Goal: Task Accomplishment & Management: Use online tool/utility

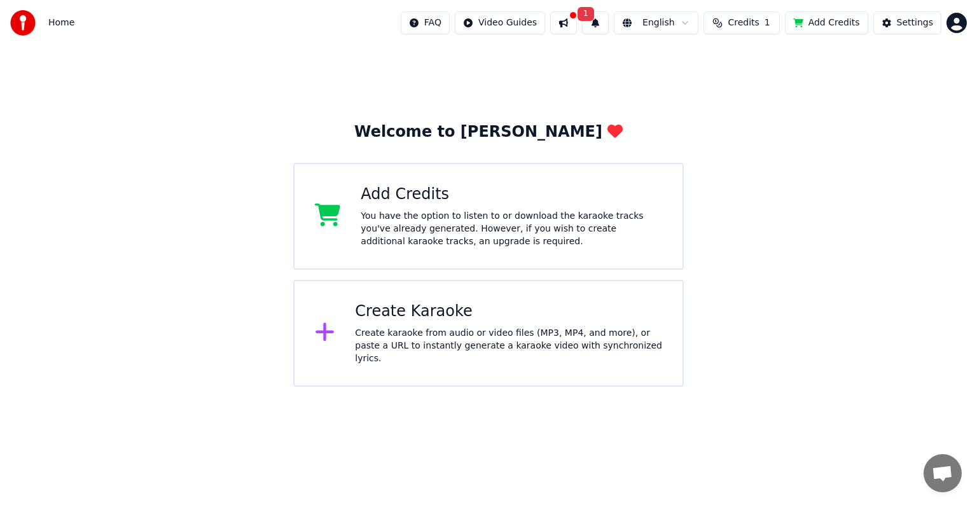
click at [580, 248] on div "Add Credits You have the option to listen to or download the karaoke tracks you…" at bounding box center [488, 216] width 391 height 107
click at [489, 337] on div "Create karaoke from audio or video files (MP3, MP4, and more), or paste a URL t…" at bounding box center [508, 346] width 307 height 38
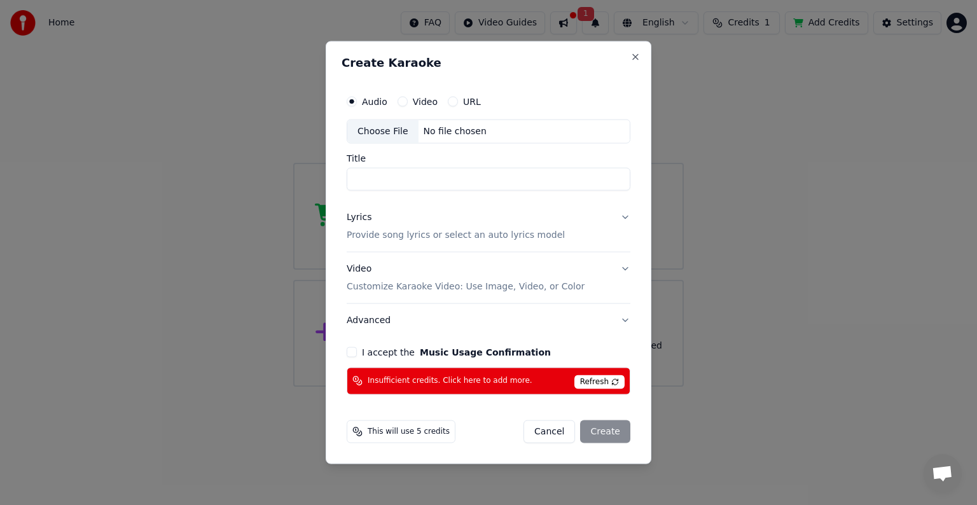
click at [592, 384] on span "Refresh" at bounding box center [599, 382] width 50 height 14
click at [588, 384] on span "Refresh" at bounding box center [599, 382] width 50 height 14
click at [616, 382] on span "Refresh" at bounding box center [599, 382] width 50 height 14
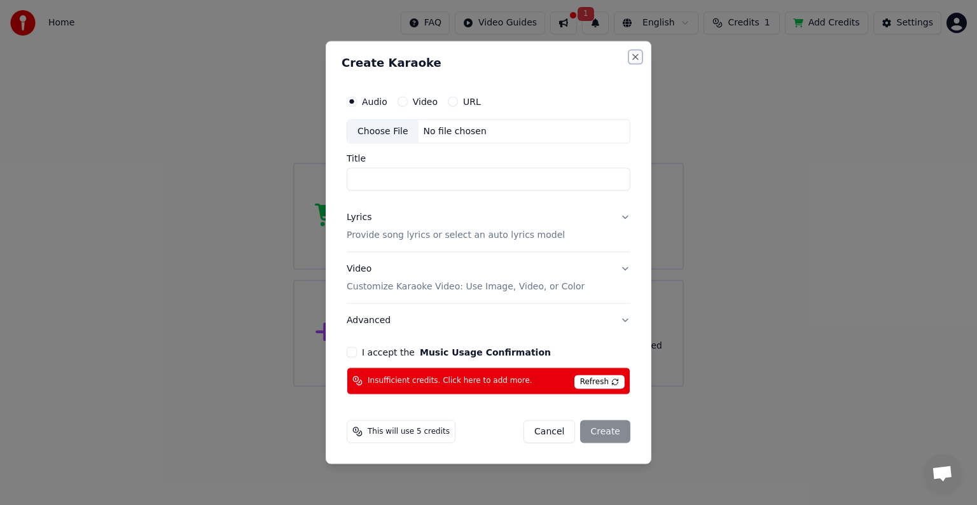
click at [635, 59] on button "Close" at bounding box center [635, 57] width 10 height 10
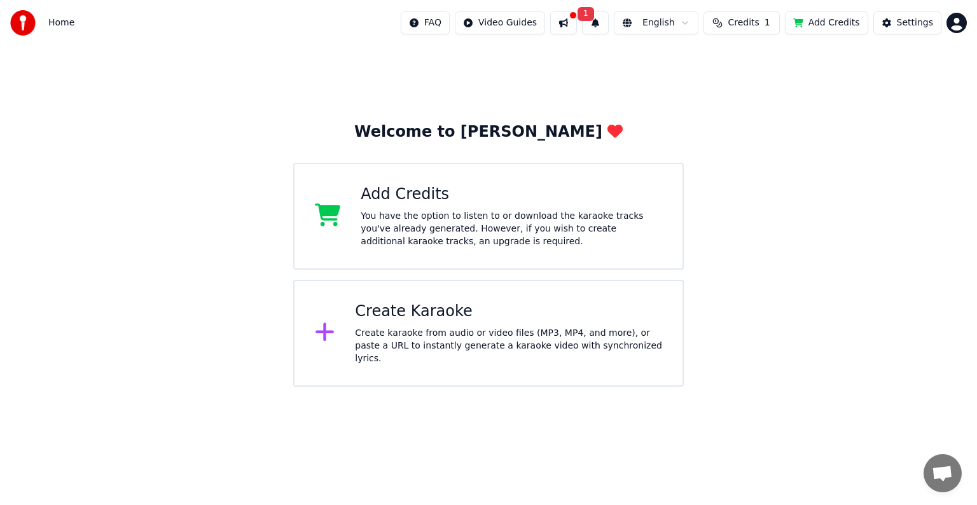
click at [842, 22] on button "Add Credits" at bounding box center [826, 22] width 83 height 23
click at [583, 307] on div "Create Karaoke" at bounding box center [508, 311] width 307 height 20
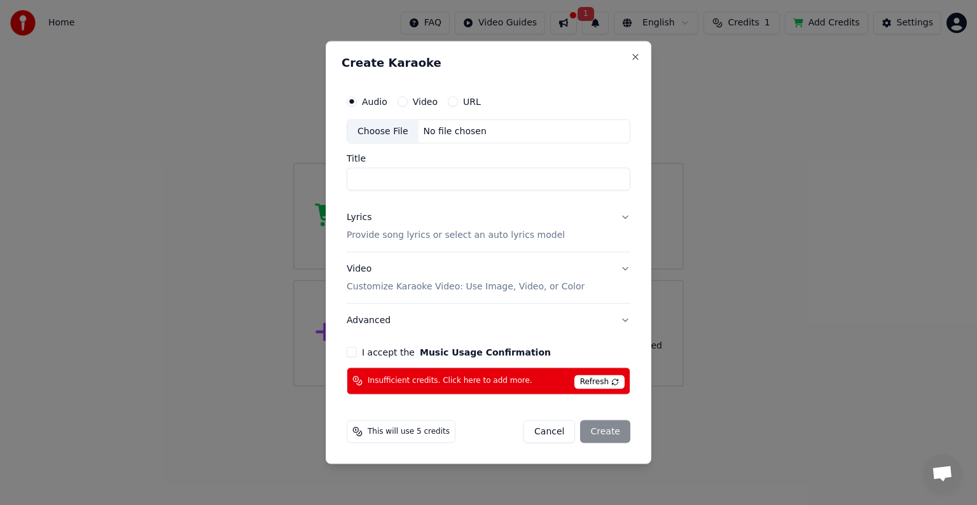
click at [501, 127] on div "Choose File No file chosen" at bounding box center [489, 132] width 284 height 24
type input "**********"
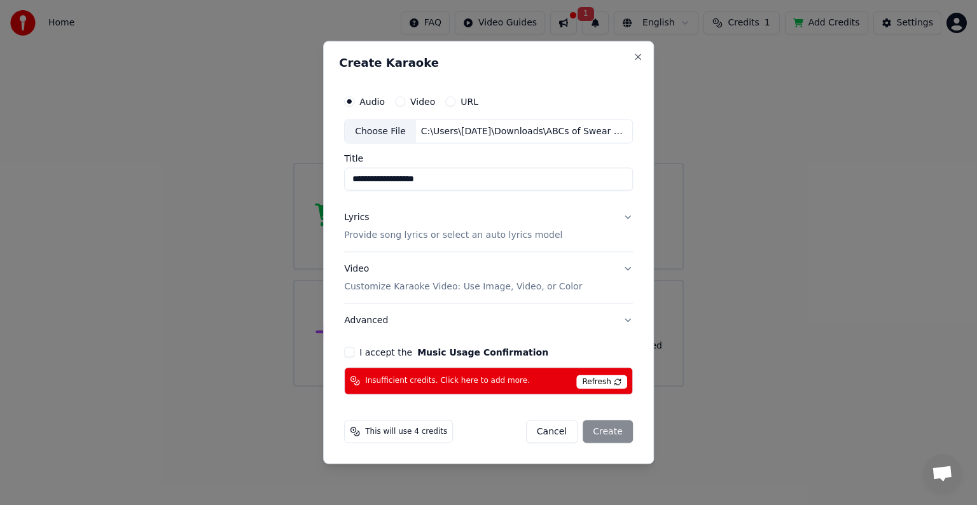
click at [578, 233] on button "Lyrics Provide song lyrics or select an auto lyrics model" at bounding box center [488, 226] width 289 height 51
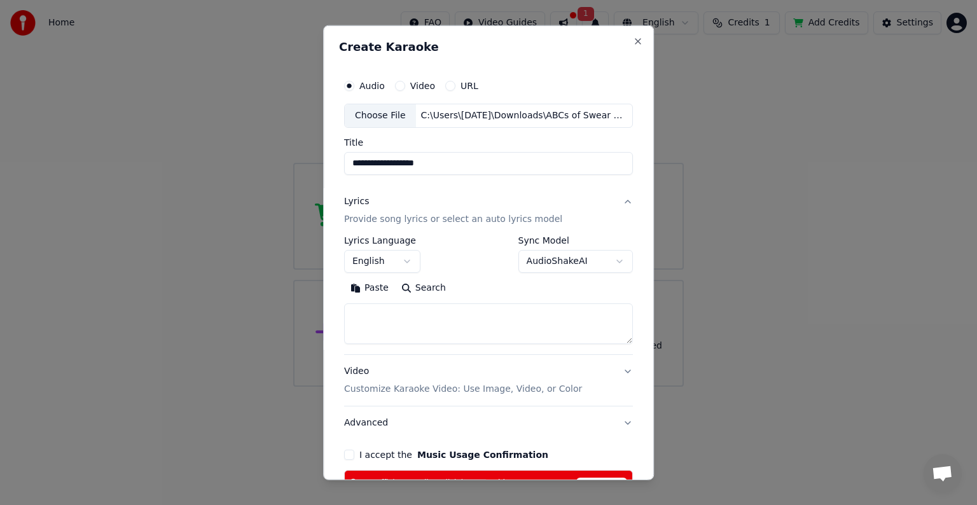
click at [518, 338] on textarea at bounding box center [488, 323] width 289 height 41
type textarea "*"
click at [504, 112] on div "C:\Users\lucia\Downloads\ABCs of Swear Words.m4a" at bounding box center [524, 115] width 216 height 13
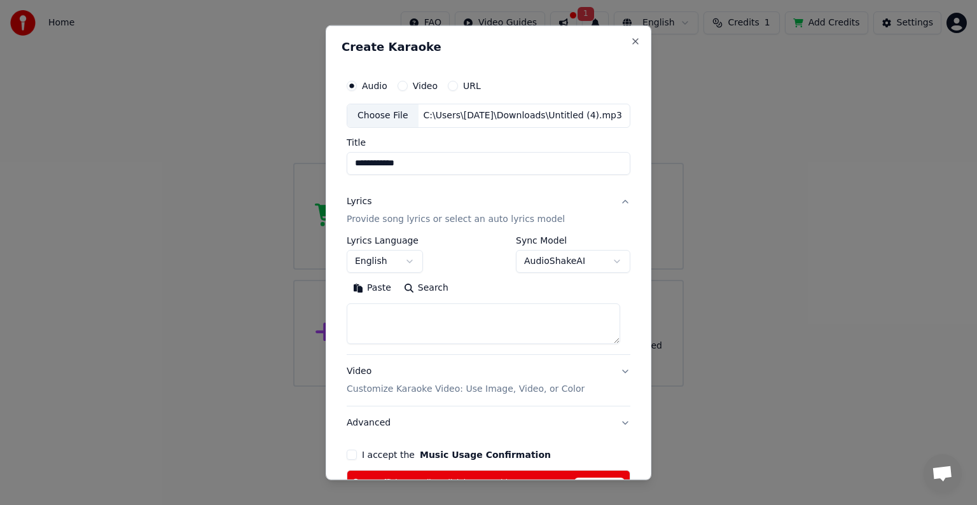
drag, startPoint x: 421, startPoint y: 159, endPoint x: 336, endPoint y: 163, distance: 85.3
click at [336, 163] on div "**********" at bounding box center [489, 252] width 326 height 455
type input "**********"
click at [450, 314] on textarea at bounding box center [484, 323] width 274 height 41
click at [371, 282] on button "Paste" at bounding box center [372, 288] width 51 height 20
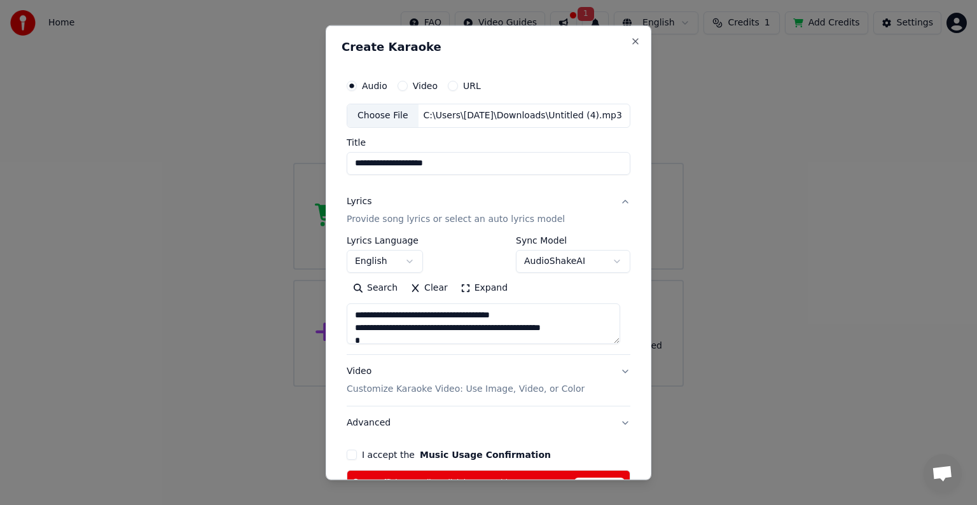
click at [608, 371] on button "Video Customize Karaoke Video: Use Image, Video, or Color" at bounding box center [489, 380] width 284 height 51
type textarea "**********"
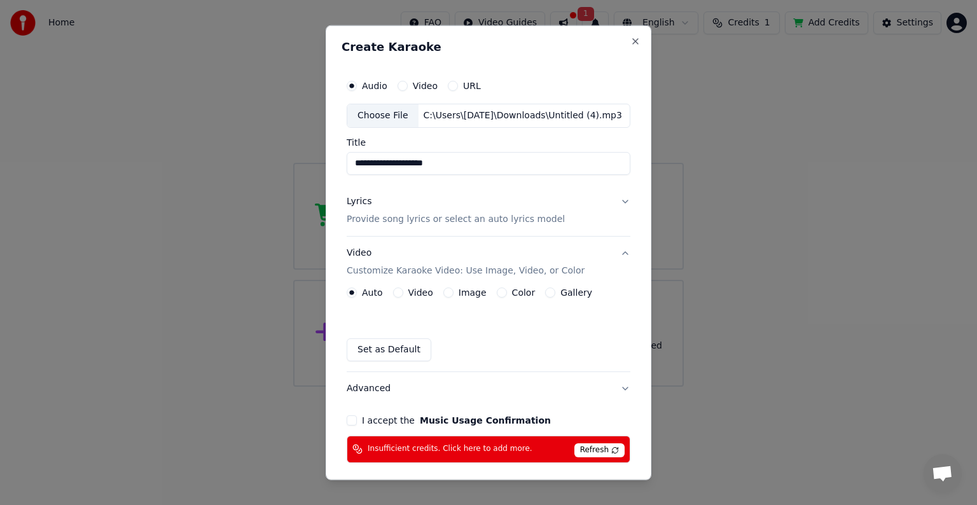
click at [448, 291] on button "Image" at bounding box center [448, 292] width 10 height 10
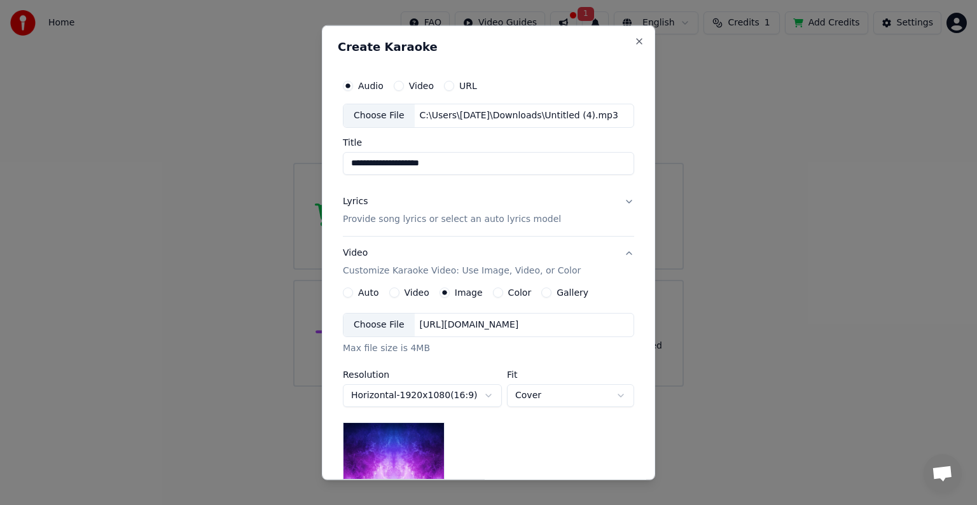
scroll to position [167, 0]
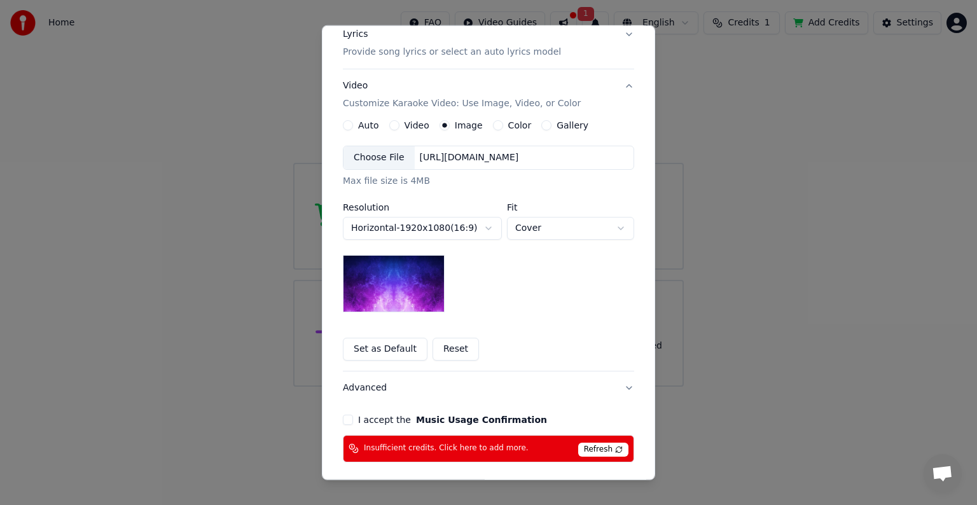
click at [346, 423] on div "I accept the Music Usage Confirmation" at bounding box center [488, 420] width 291 height 10
click at [343, 418] on button "I accept the Music Usage Confirmation" at bounding box center [348, 420] width 10 height 10
click at [621, 383] on button "Advanced" at bounding box center [488, 387] width 291 height 33
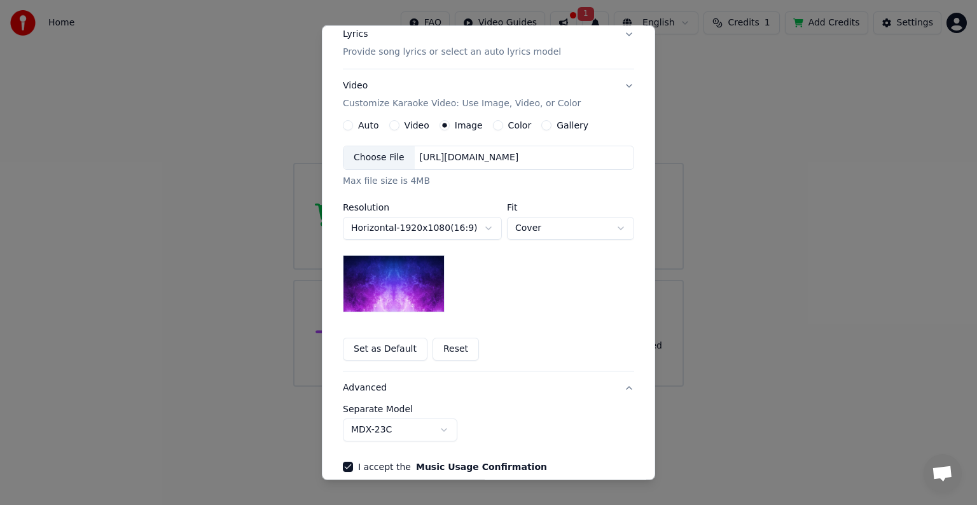
scroll to position [14, 0]
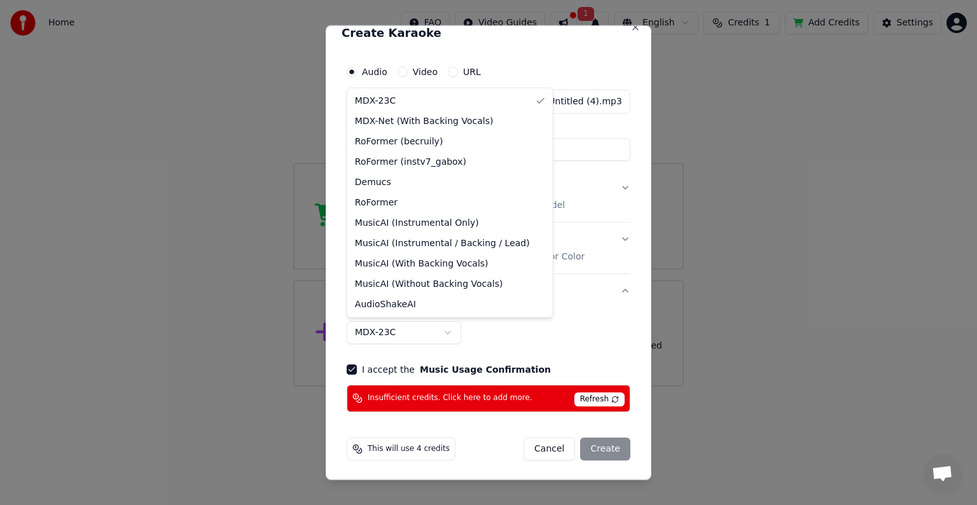
click at [435, 333] on body "**********" at bounding box center [488, 193] width 977 height 387
select select "**********"
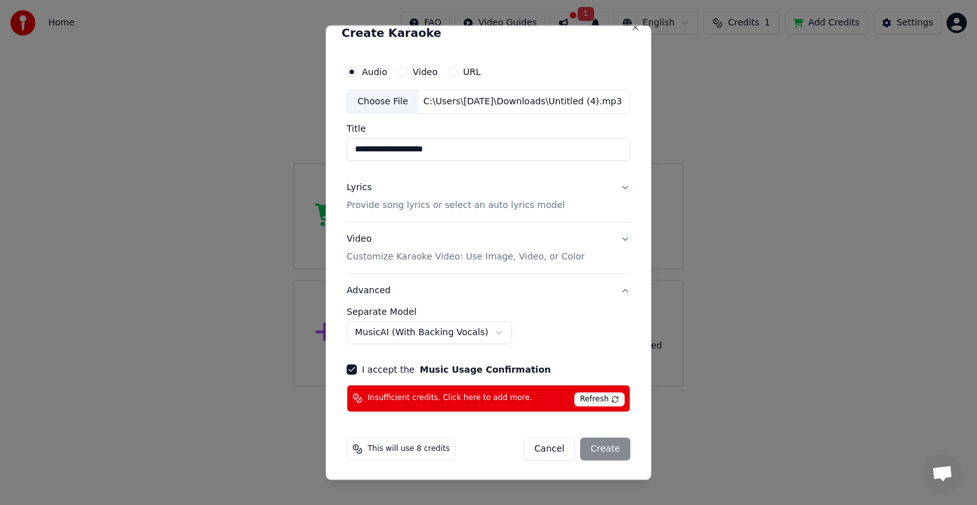
click at [597, 447] on div "Cancel Create" at bounding box center [576, 449] width 107 height 23
click at [592, 394] on span "Refresh" at bounding box center [599, 399] width 50 height 14
click at [357, 368] on div "I accept the Music Usage Confirmation" at bounding box center [489, 369] width 284 height 10
click at [352, 366] on button "I accept the Music Usage Confirmation" at bounding box center [352, 369] width 10 height 10
click at [352, 367] on button "I accept the Music Usage Confirmation" at bounding box center [352, 369] width 10 height 10
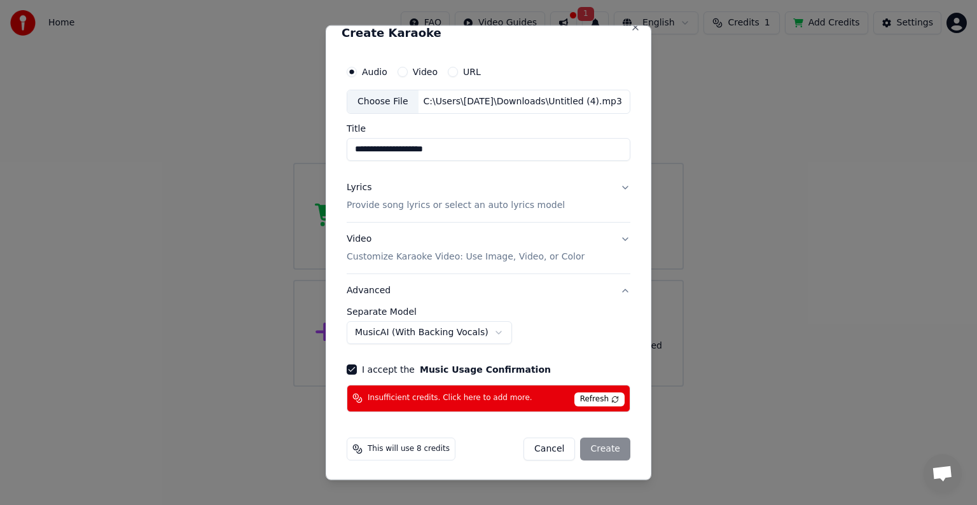
click at [471, 255] on p "Customize Karaoke Video: Use Image, Video, or Color" at bounding box center [466, 257] width 238 height 13
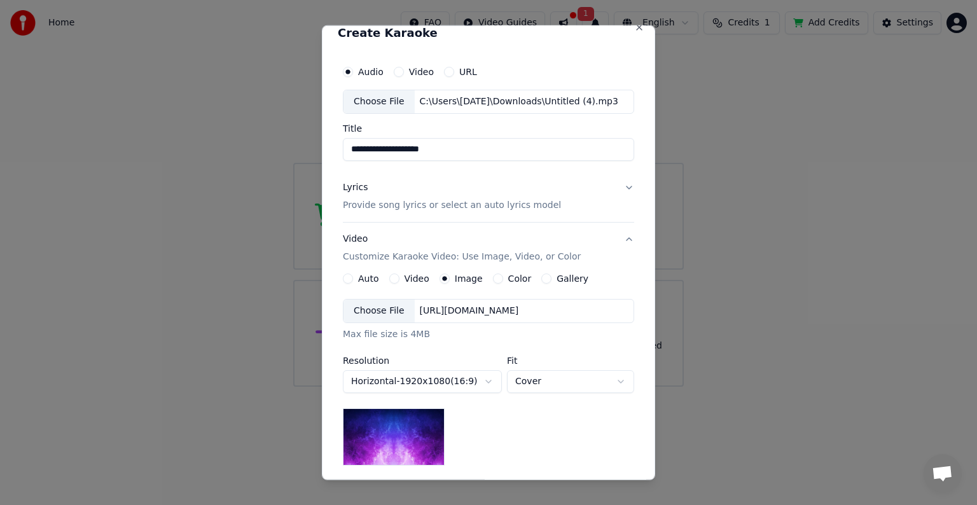
click at [450, 307] on div "https://imagedelivery.net/jkI57_JBx8hWPzcSI-uF5w/c7639807-3f76-4ea5-9112-66e75e…" at bounding box center [469, 311] width 109 height 13
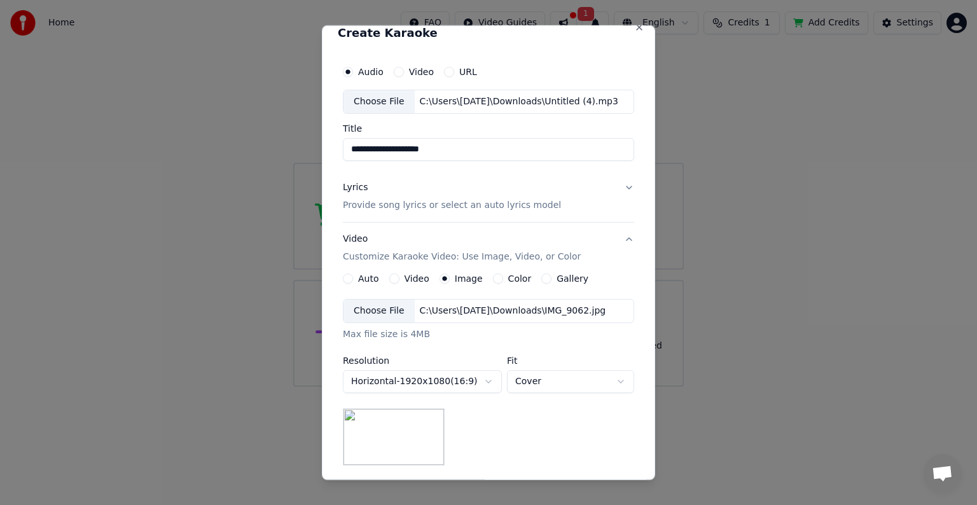
click at [385, 308] on div "Choose File" at bounding box center [378, 311] width 71 height 23
click at [366, 308] on div "Choose File" at bounding box center [378, 311] width 71 height 23
click at [383, 301] on div "Choose File" at bounding box center [378, 311] width 71 height 23
click at [592, 380] on body "**********" at bounding box center [488, 193] width 977 height 387
click at [607, 374] on body "**********" at bounding box center [488, 193] width 977 height 387
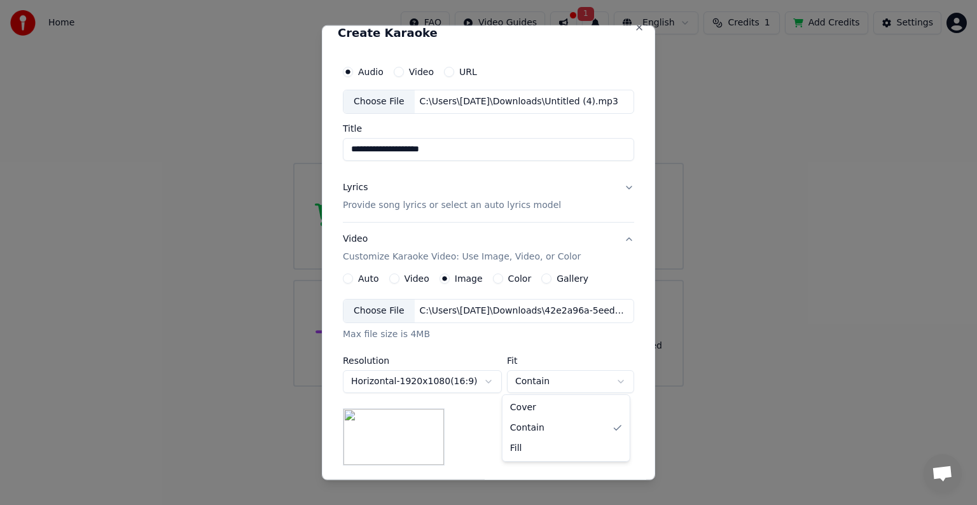
select select "****"
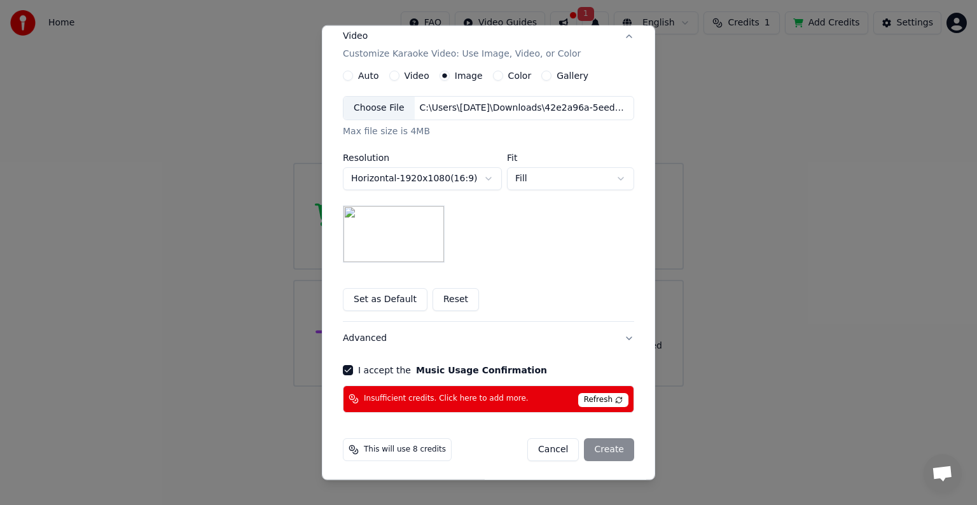
click at [600, 443] on div "Cancel Create" at bounding box center [580, 449] width 107 height 23
click at [600, 405] on div "Insufficient credits. Click here to add more. Refresh" at bounding box center [488, 398] width 291 height 27
click at [605, 400] on span "Refresh" at bounding box center [603, 400] width 50 height 14
click at [572, 441] on button "Cancel" at bounding box center [553, 449] width 52 height 23
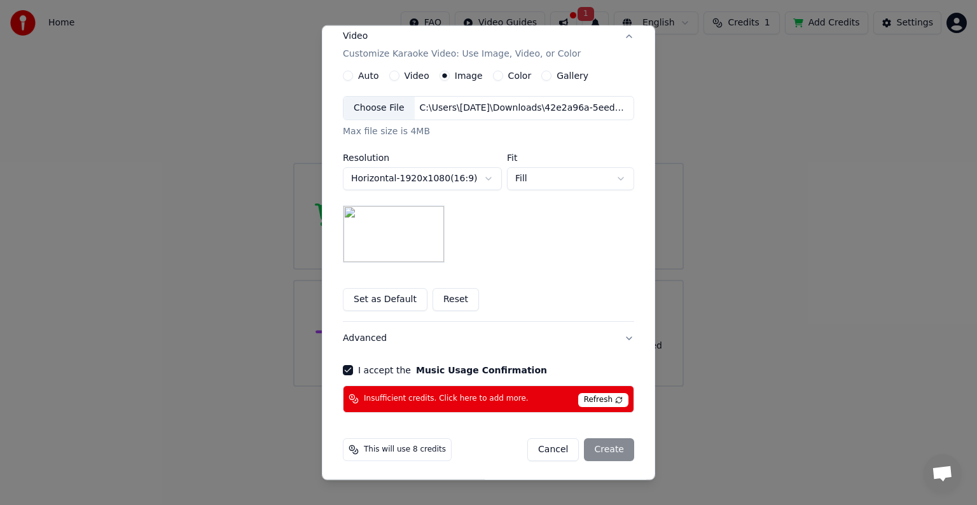
scroll to position [51, 0]
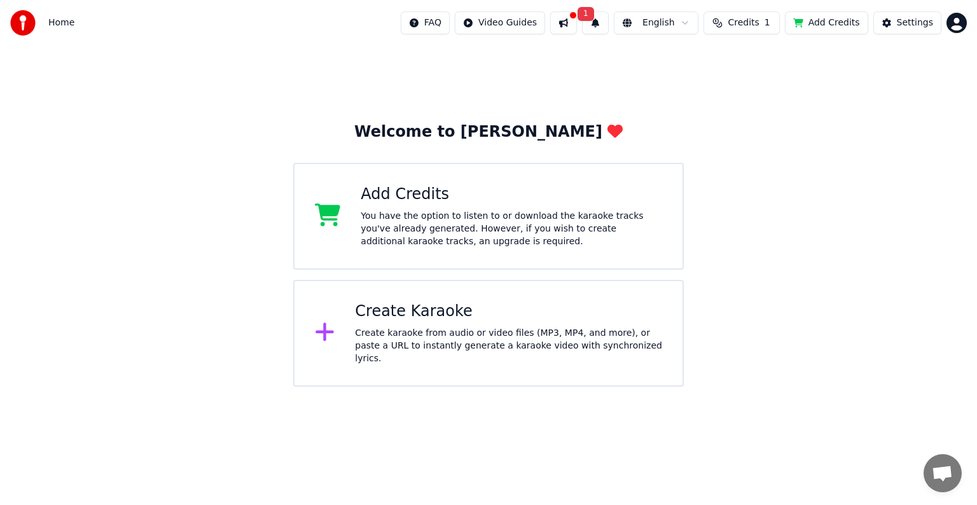
click at [740, 15] on button "Credits 1" at bounding box center [741, 22] width 76 height 23
click at [577, 28] on button at bounding box center [563, 22] width 27 height 23
click at [594, 8] on span "1" at bounding box center [586, 14] width 17 height 14
click at [710, 58] on button "Update" at bounding box center [699, 63] width 54 height 23
click at [609, 22] on button at bounding box center [595, 22] width 27 height 23
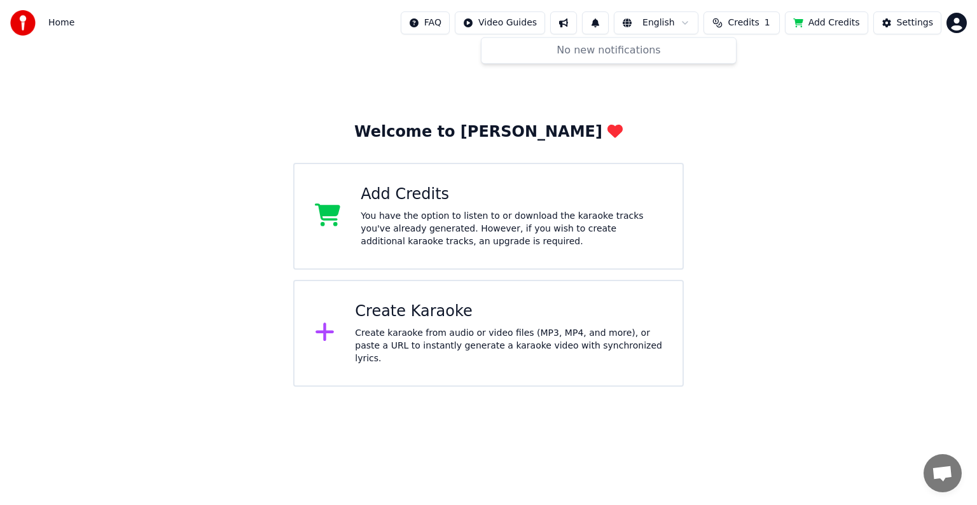
click at [572, 22] on button at bounding box center [563, 22] width 27 height 23
click at [577, 18] on button at bounding box center [563, 22] width 27 height 23
